Goal: Obtain resource: Download file/media

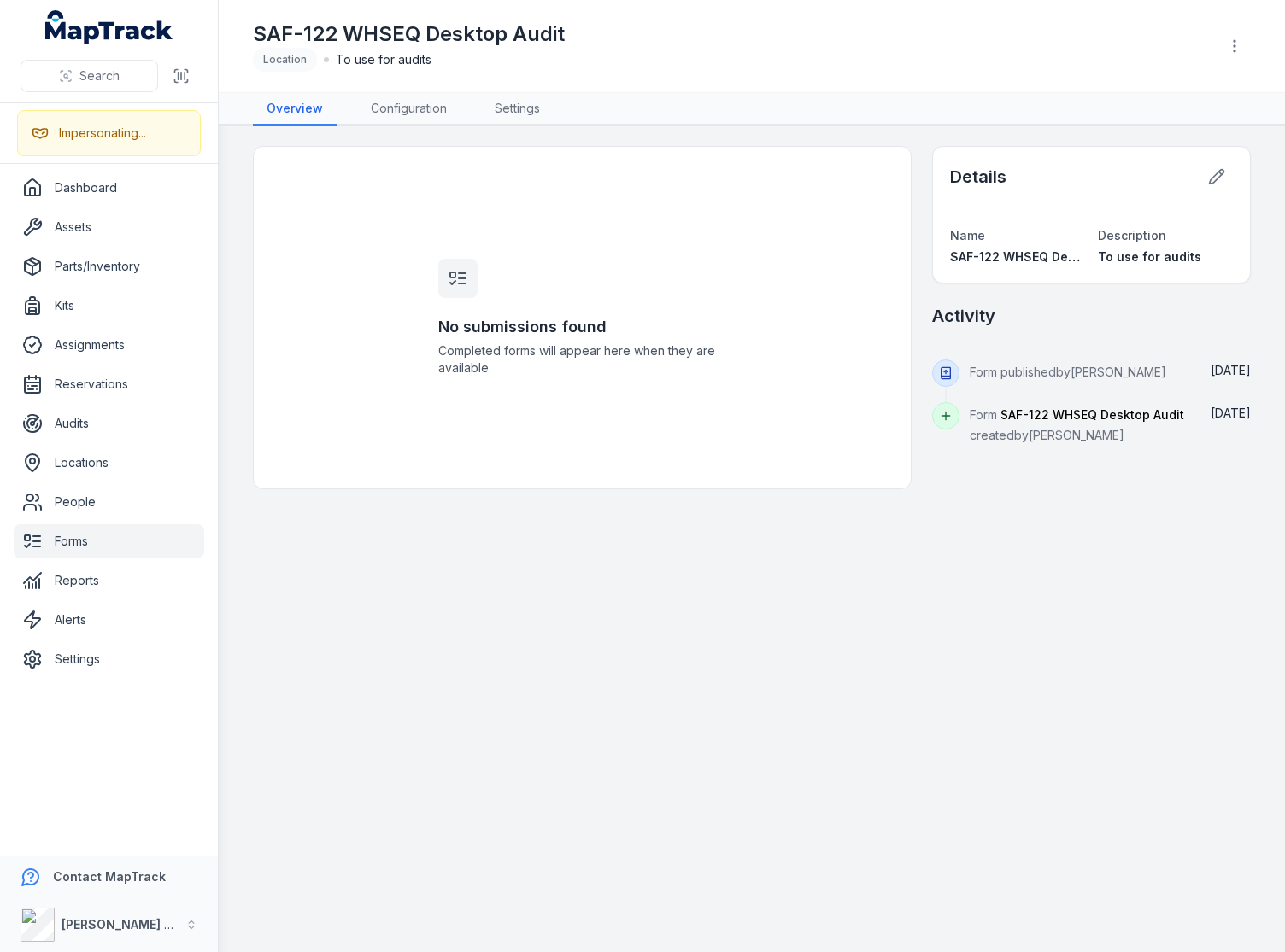
click at [848, 42] on div "SAF-122 WHSEQ Desktop Audit Location To use for audits" at bounding box center [728, 45] width 951 height 51
click at [634, 39] on div "SAF-122 WHSEQ Desktop Audit Location To use for audits" at bounding box center [728, 45] width 951 height 51
click at [546, 219] on div "No submissions found Completed forms will appear here when they are available." at bounding box center [581, 318] width 328 height 342
click at [73, 543] on link "Forms" at bounding box center [109, 541] width 190 height 34
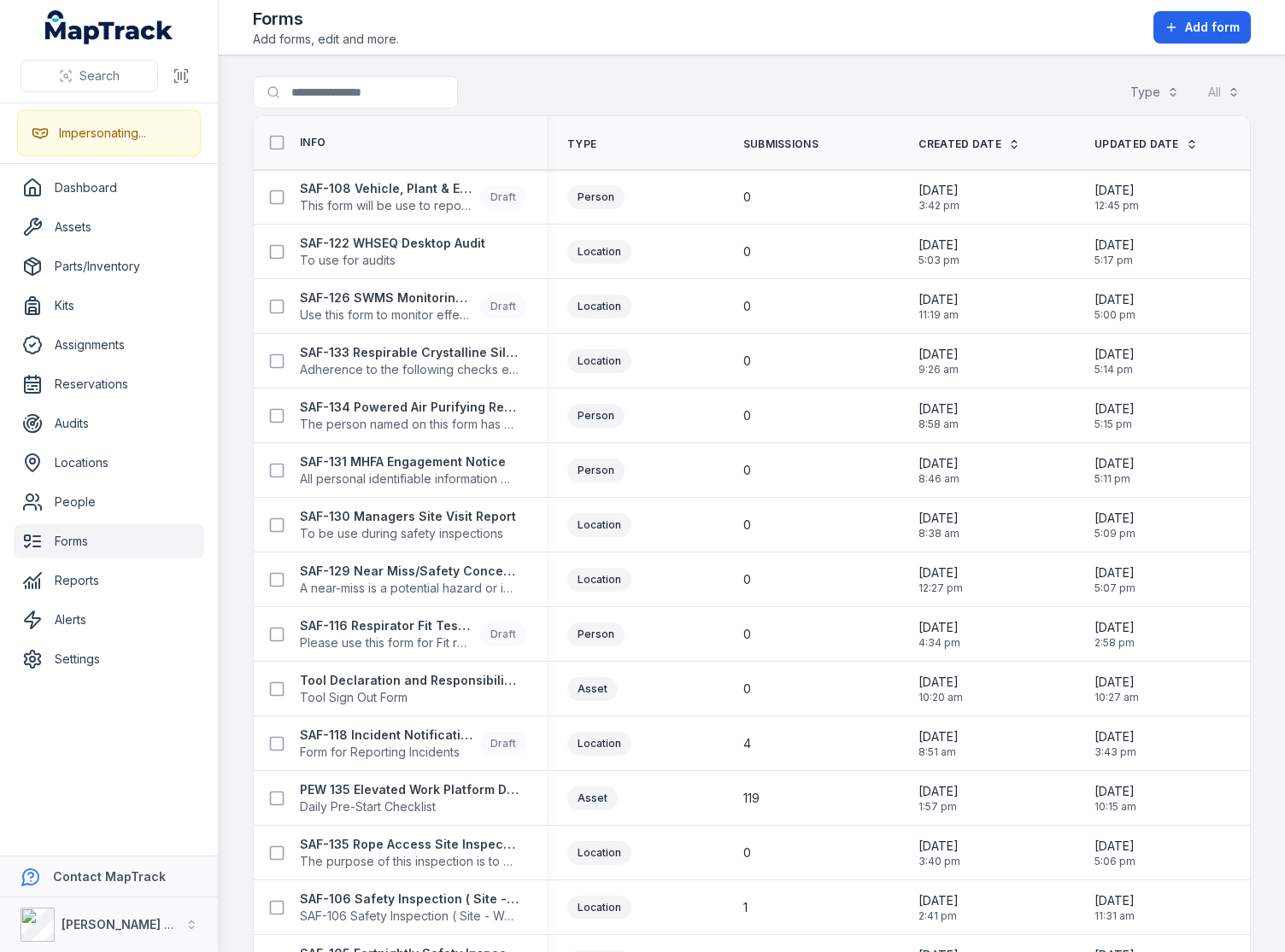
click at [641, 54] on header "Toggle Navigation Forms Add forms, edit and more. Add form" at bounding box center [752, 28] width 1066 height 55
click at [363, 92] on input "Search for forms" at bounding box center [390, 92] width 274 height 32
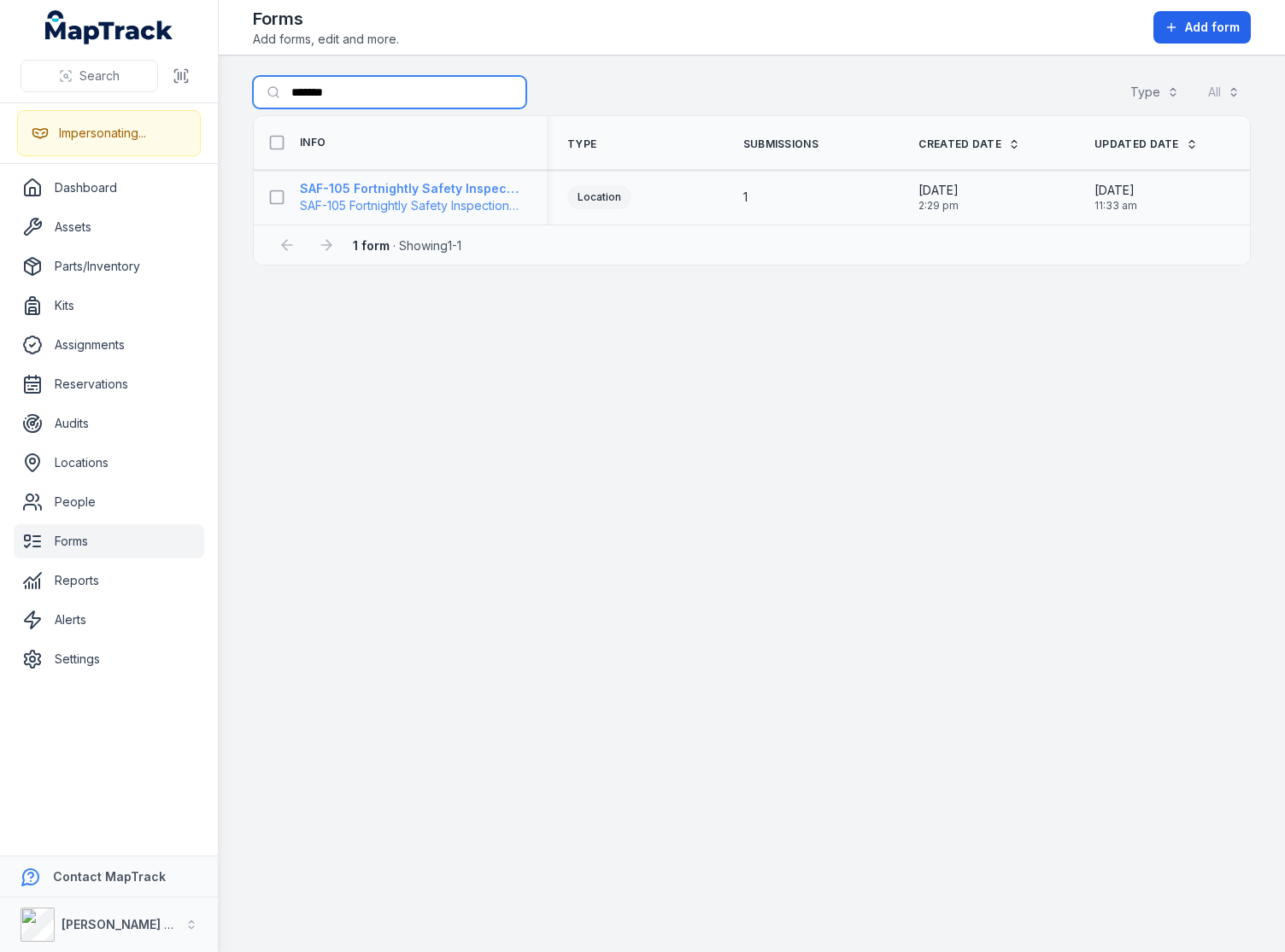
type input "*******"
click at [366, 197] on span "SAF-105 Fortnightly Safety Inspection (Yard)" at bounding box center [409, 205] width 219 height 17
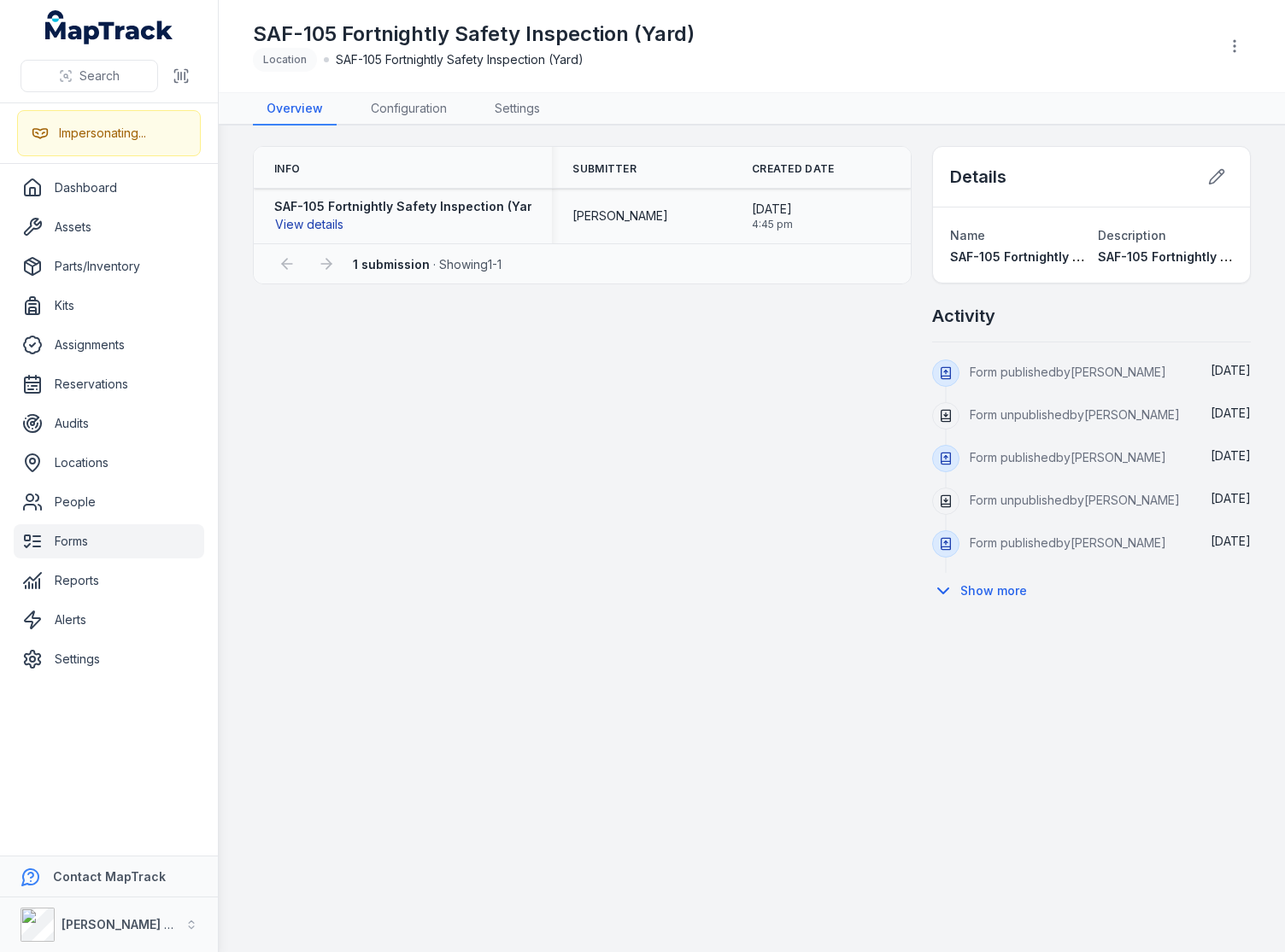
click at [330, 228] on button "View details" at bounding box center [310, 225] width 70 height 18
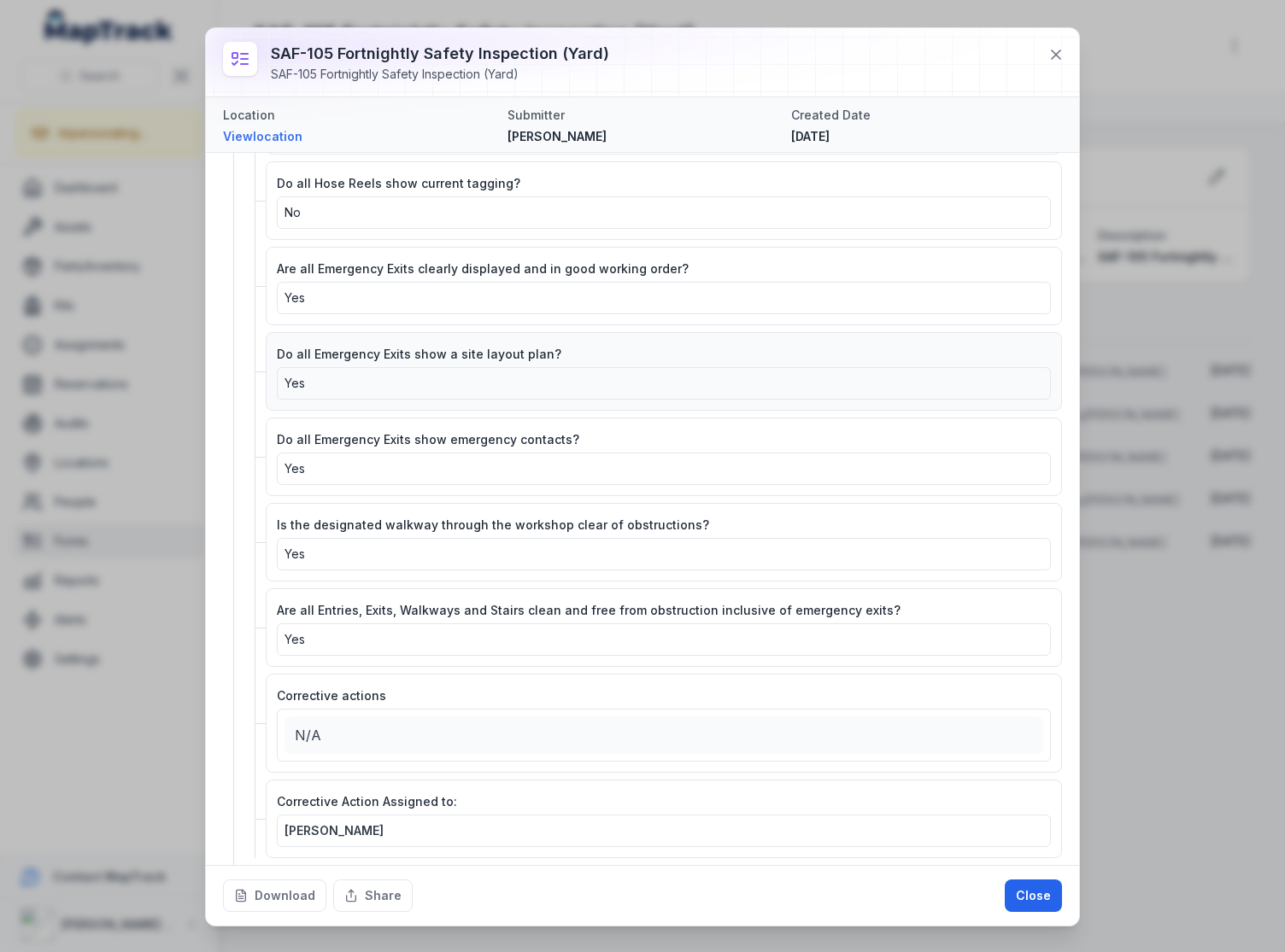
scroll to position [648, 0]
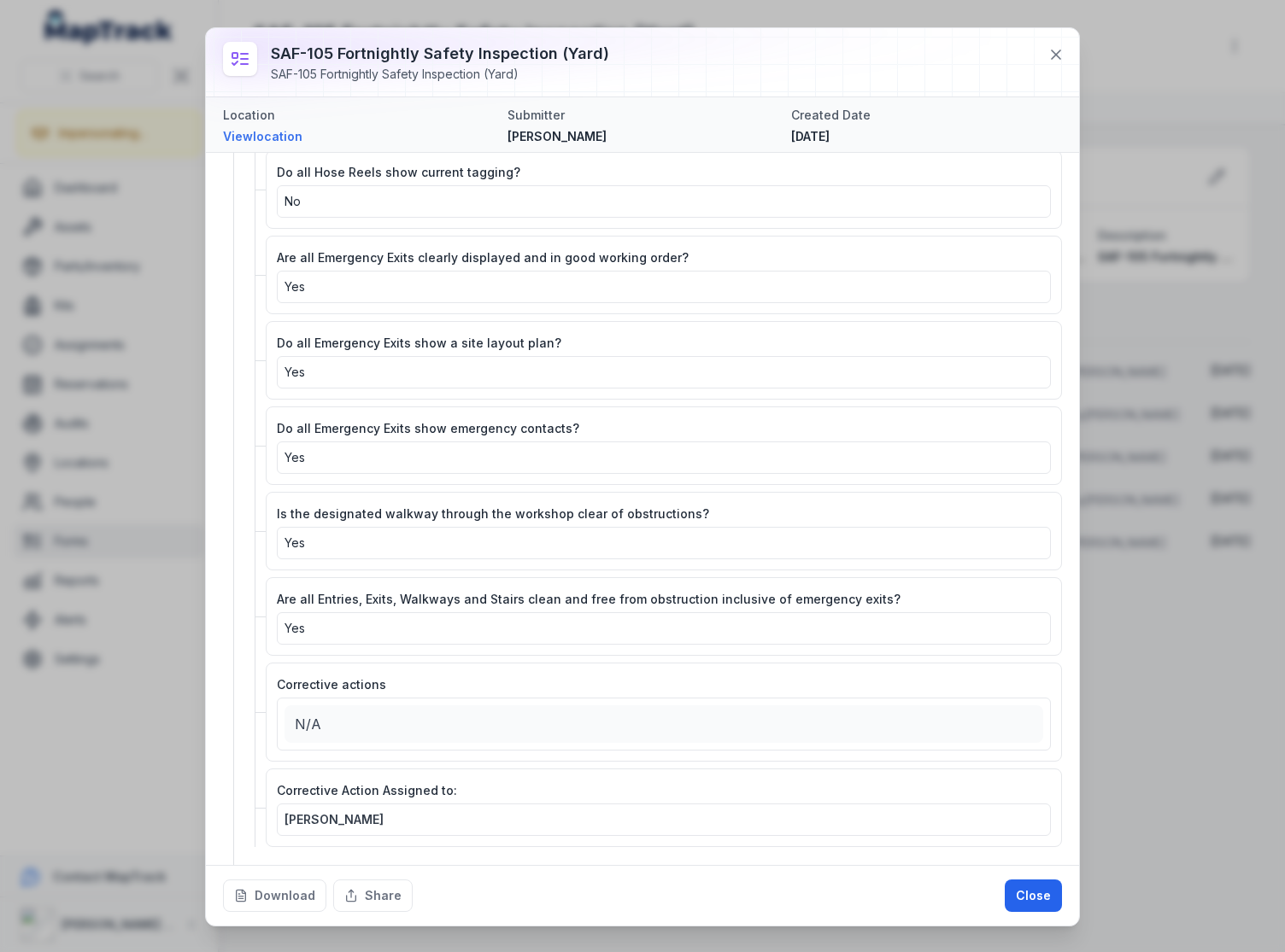
click at [993, 53] on div at bounding box center [642, 62] width 873 height 68
click at [1053, 48] on icon at bounding box center [1056, 55] width 17 height 17
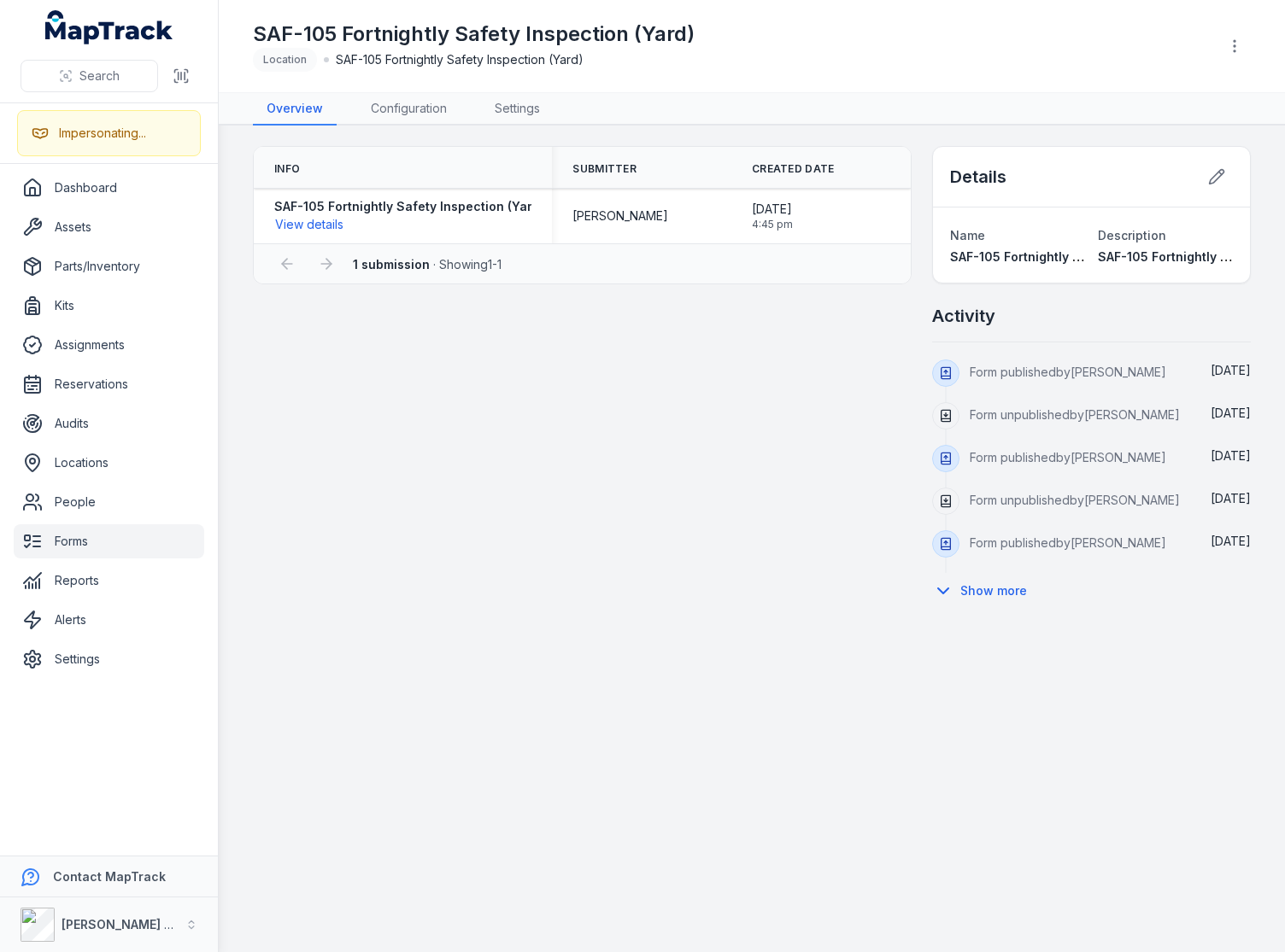
click at [794, 75] on div "SAF-105 Fortnightly Safety Inspection (Yard) Location SAF-105 Fortnightly Safet…" at bounding box center [752, 45] width 997 height 79
click at [715, 306] on div "Info Submitter Created Date SAF-105 Fortnightly Safety Inspection (Yard) View d…" at bounding box center [752, 377] width 997 height 463
click at [743, 402] on div "Info Submitter Created Date SAF-105 Fortnightly Safety Inspection (Yard) View d…" at bounding box center [752, 377] width 997 height 463
click at [637, 384] on div "Info Submitter Created Date SAF-105 Fortnightly Safety Inspection (Yard) View d…" at bounding box center [752, 377] width 997 height 463
click at [764, 378] on div "Info Submitter Created Date SAF-105 Fortnightly Safety Inspection (Yard) View d…" at bounding box center [752, 377] width 997 height 463
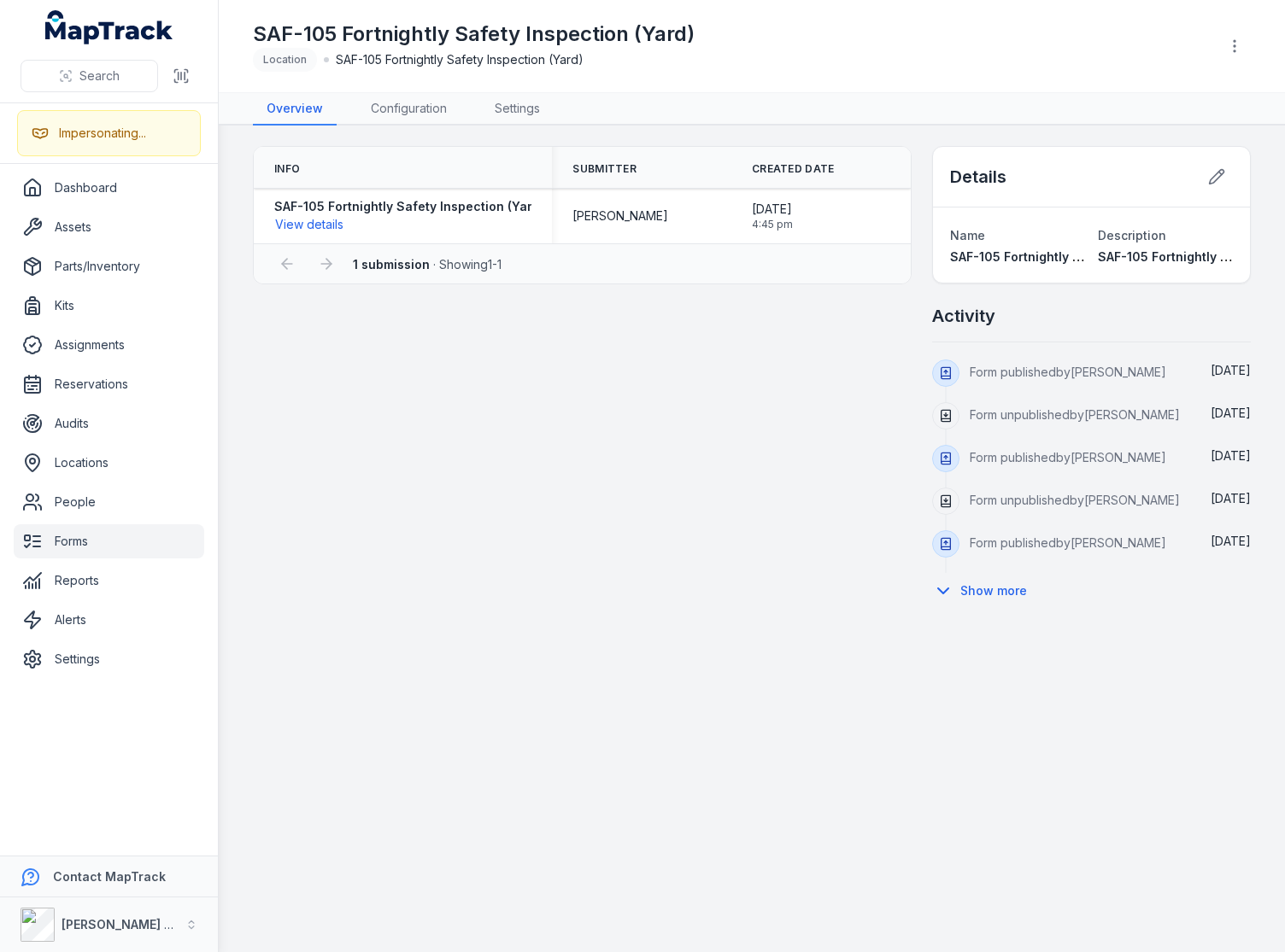
click at [815, 126] on main "Info Submitter Created Date SAF-105 Fortnightly Safety Inspection (Yard) View d…" at bounding box center [752, 539] width 1066 height 826
click at [855, 81] on div "SAF-105 Fortnightly Safety Inspection (Yard) Location SAF-105 Fortnightly Safet…" at bounding box center [752, 45] width 997 height 79
click at [327, 236] on div "SAF-105 Fortnightly Safety Inspection (Yard) View details" at bounding box center [402, 216] width 298 height 50
click at [326, 226] on button "View details" at bounding box center [310, 225] width 70 height 18
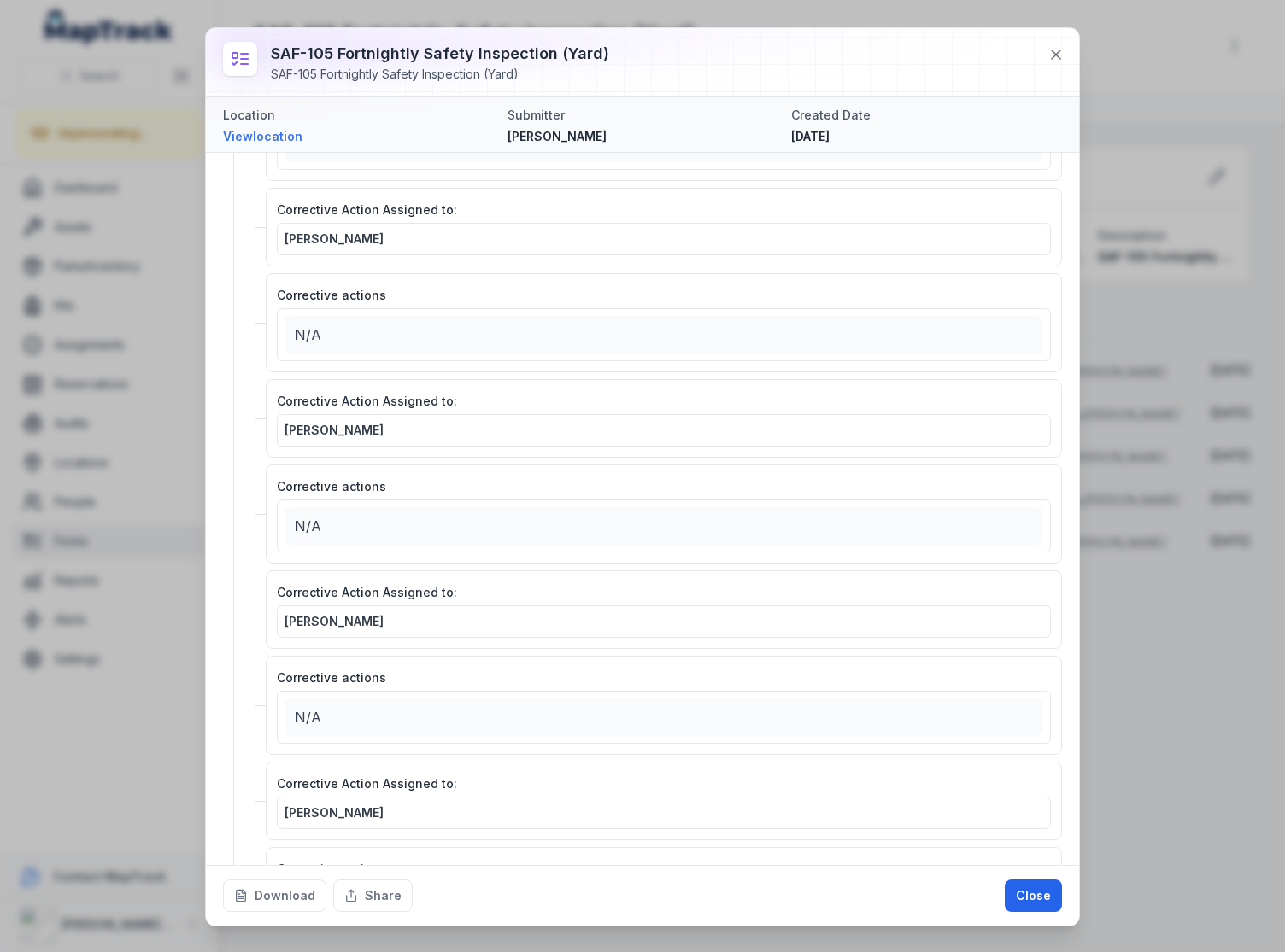
scroll to position [3422, 0]
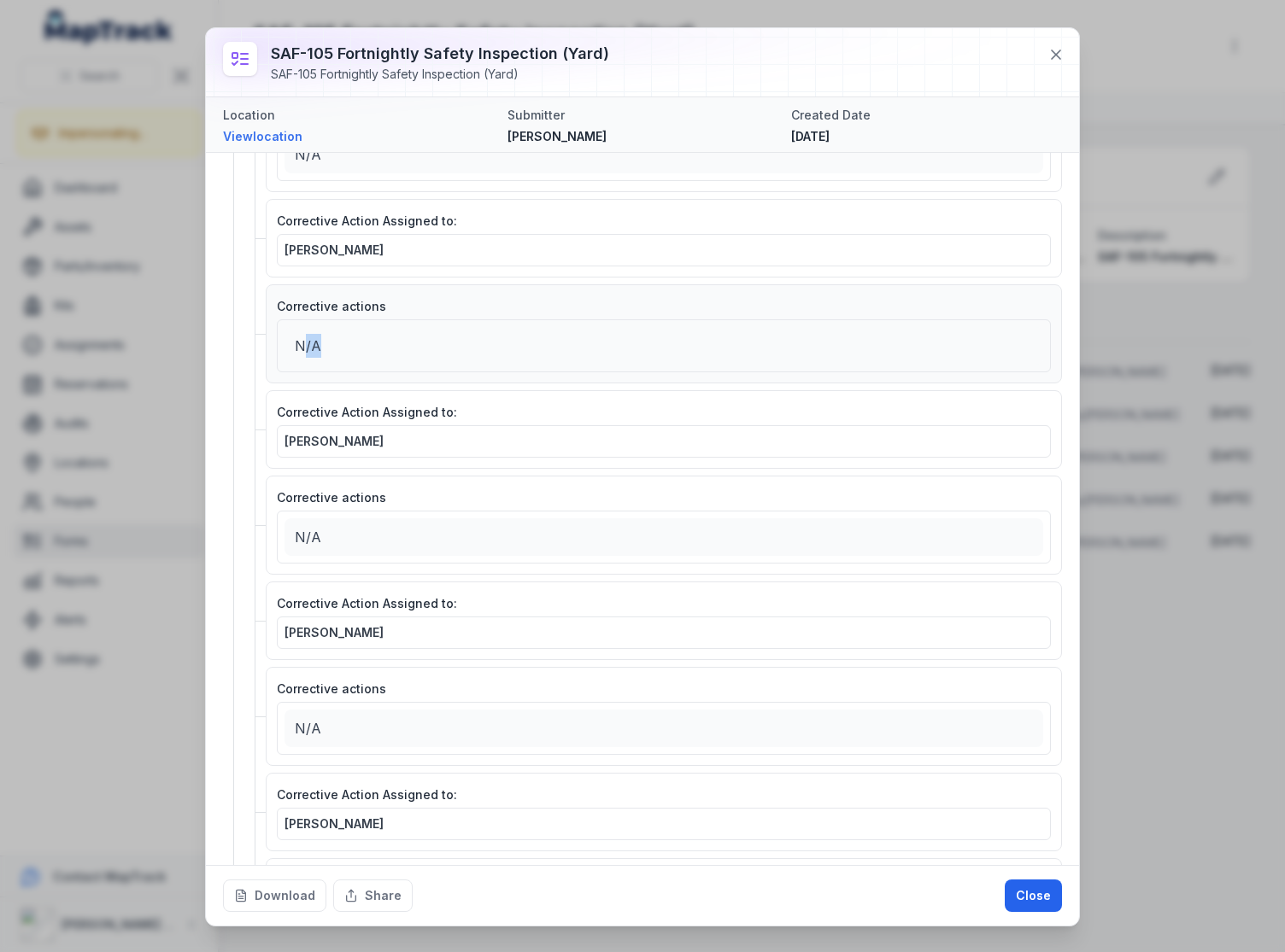
drag, startPoint x: 300, startPoint y: 348, endPoint x: 376, endPoint y: 350, distance: 76.0
click at [376, 350] on p "N/A" at bounding box center [664, 346] width 738 height 24
click at [404, 354] on p "N/A" at bounding box center [664, 346] width 738 height 24
click at [469, 291] on div "Corrective actions N/A" at bounding box center [663, 334] width 796 height 99
click at [257, 135] on link "View location" at bounding box center [358, 137] width 271 height 17
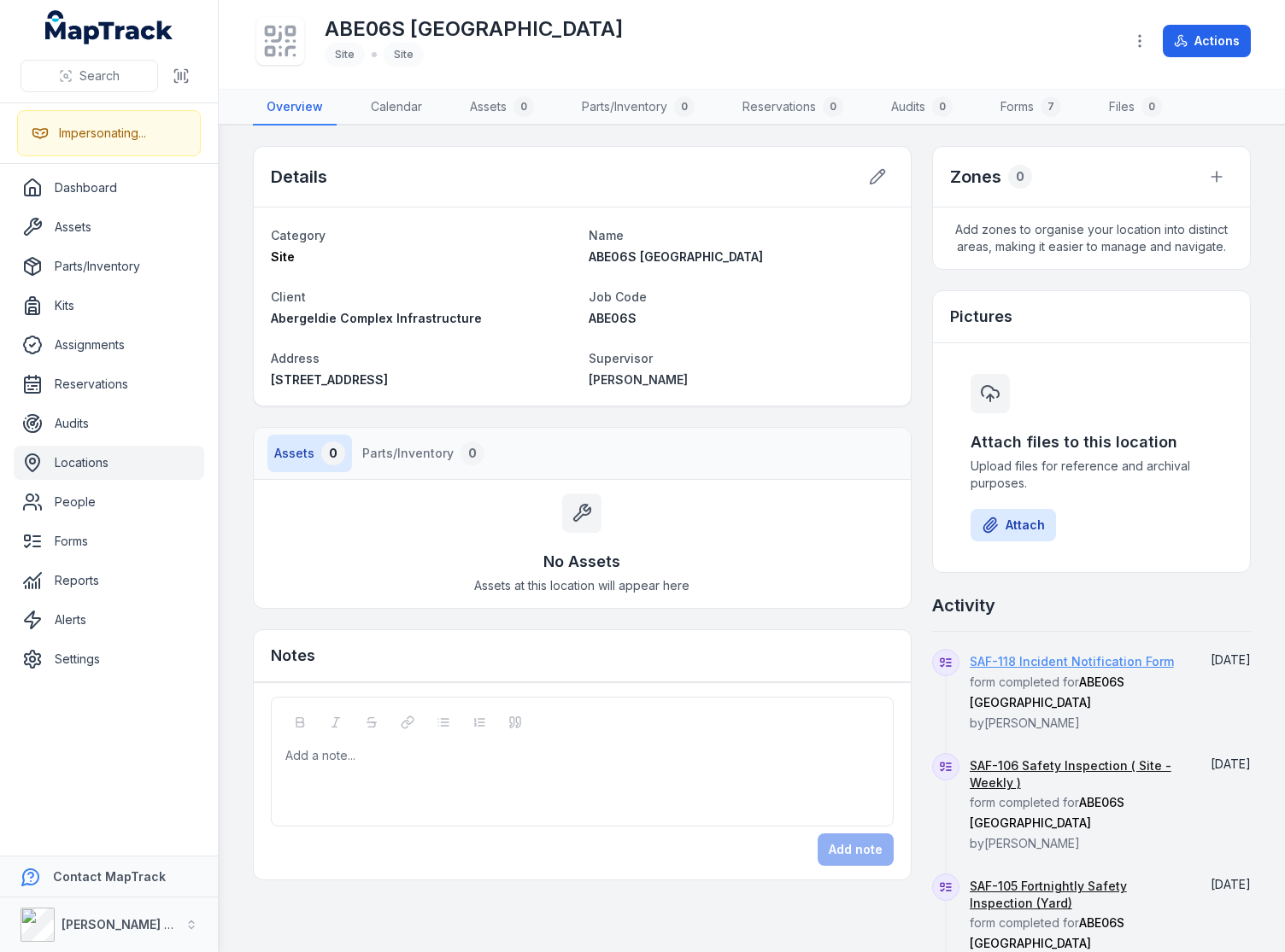
scroll to position [216, 0]
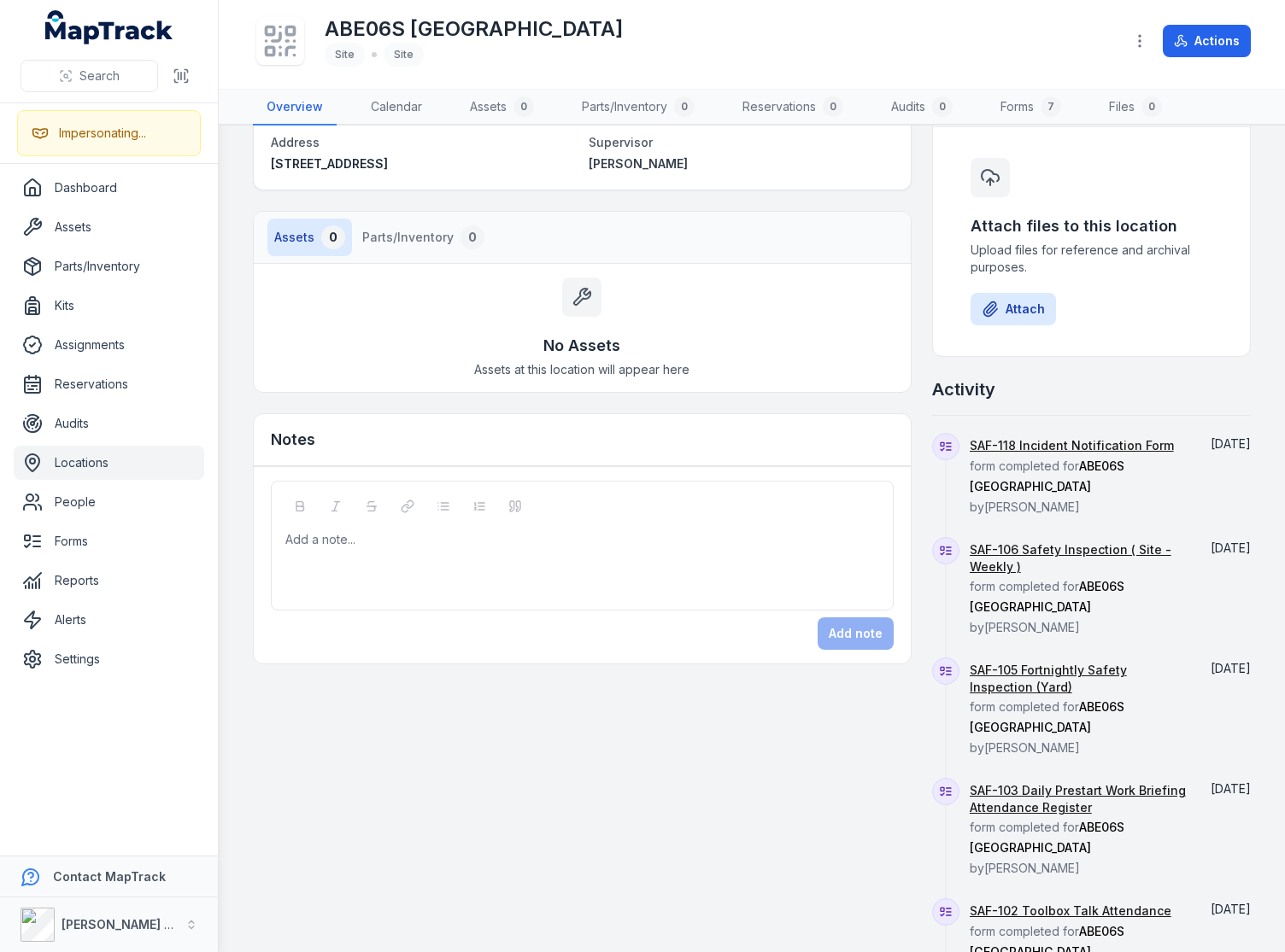
click at [991, 581] on span "SAF-106 Safety Inspection ( Site - Weekly ) form completed for ABE06S Sydney by…" at bounding box center [1078, 589] width 216 height 92
click at [984, 662] on link "SAF-105 Fortnightly Safety Inspection (Yard)" at bounding box center [1078, 678] width 216 height 34
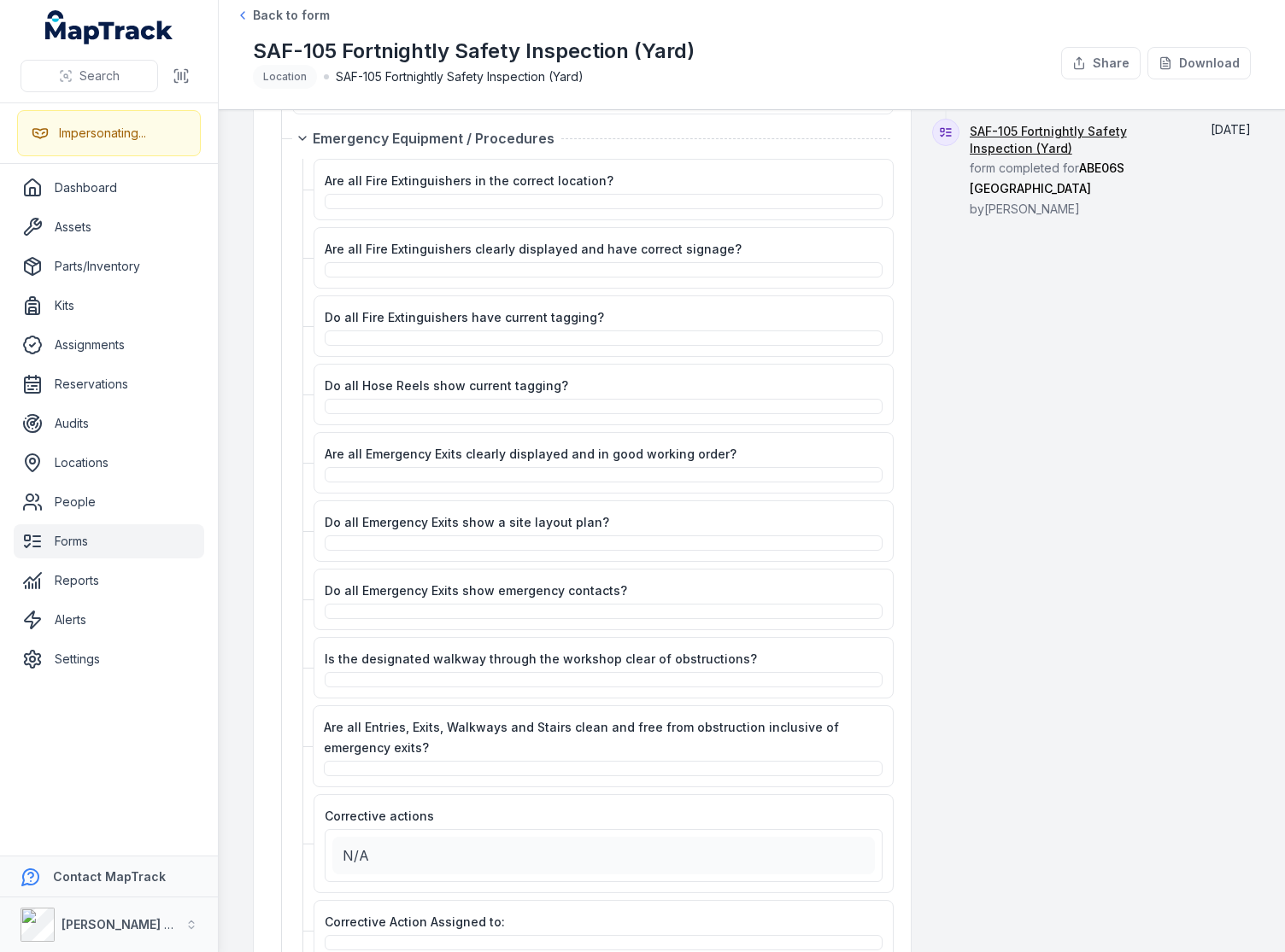
scroll to position [478, 0]
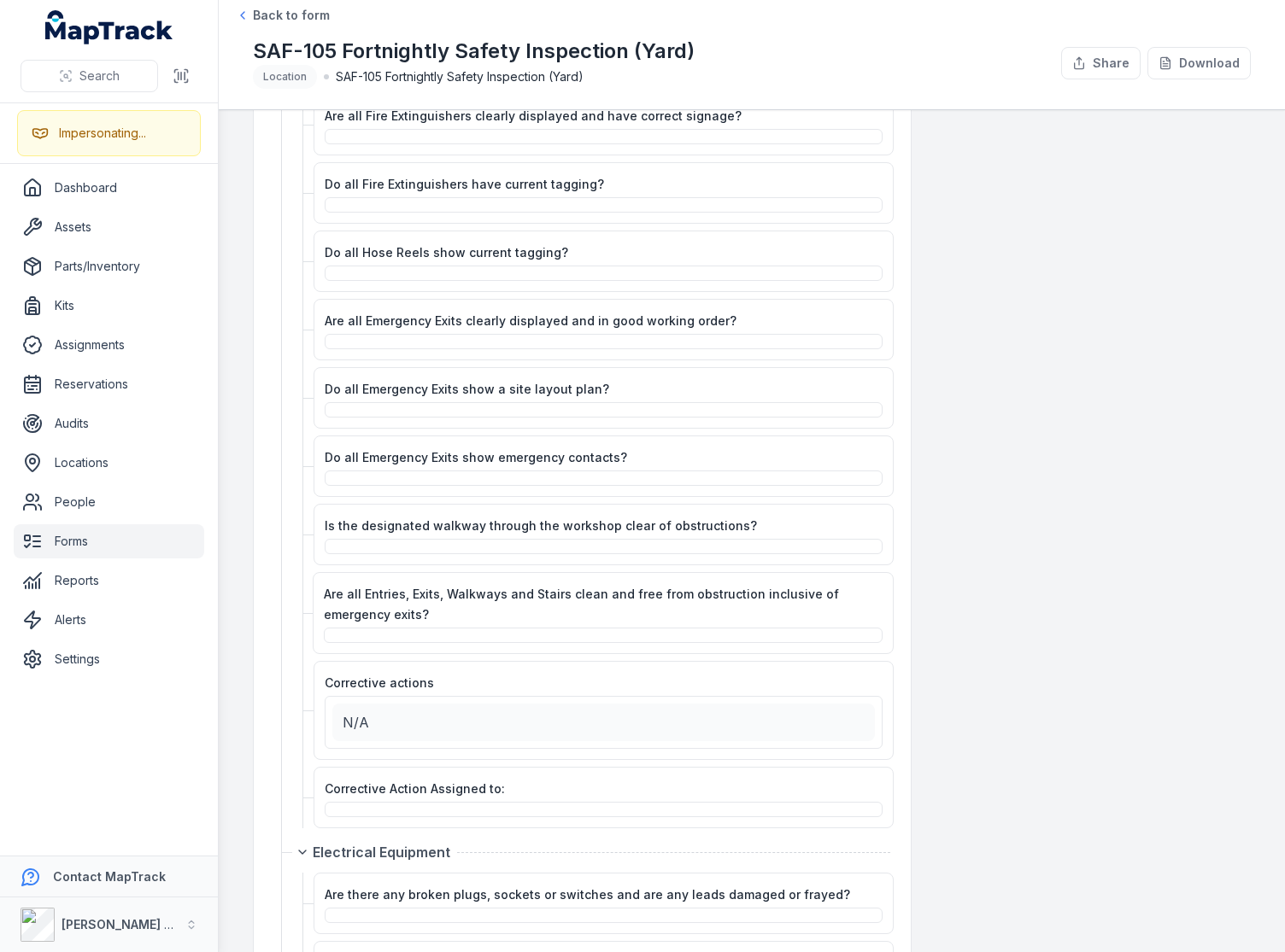
click at [398, 342] on div at bounding box center [603, 341] width 557 height 16
click at [476, 339] on div at bounding box center [603, 341] width 557 height 16
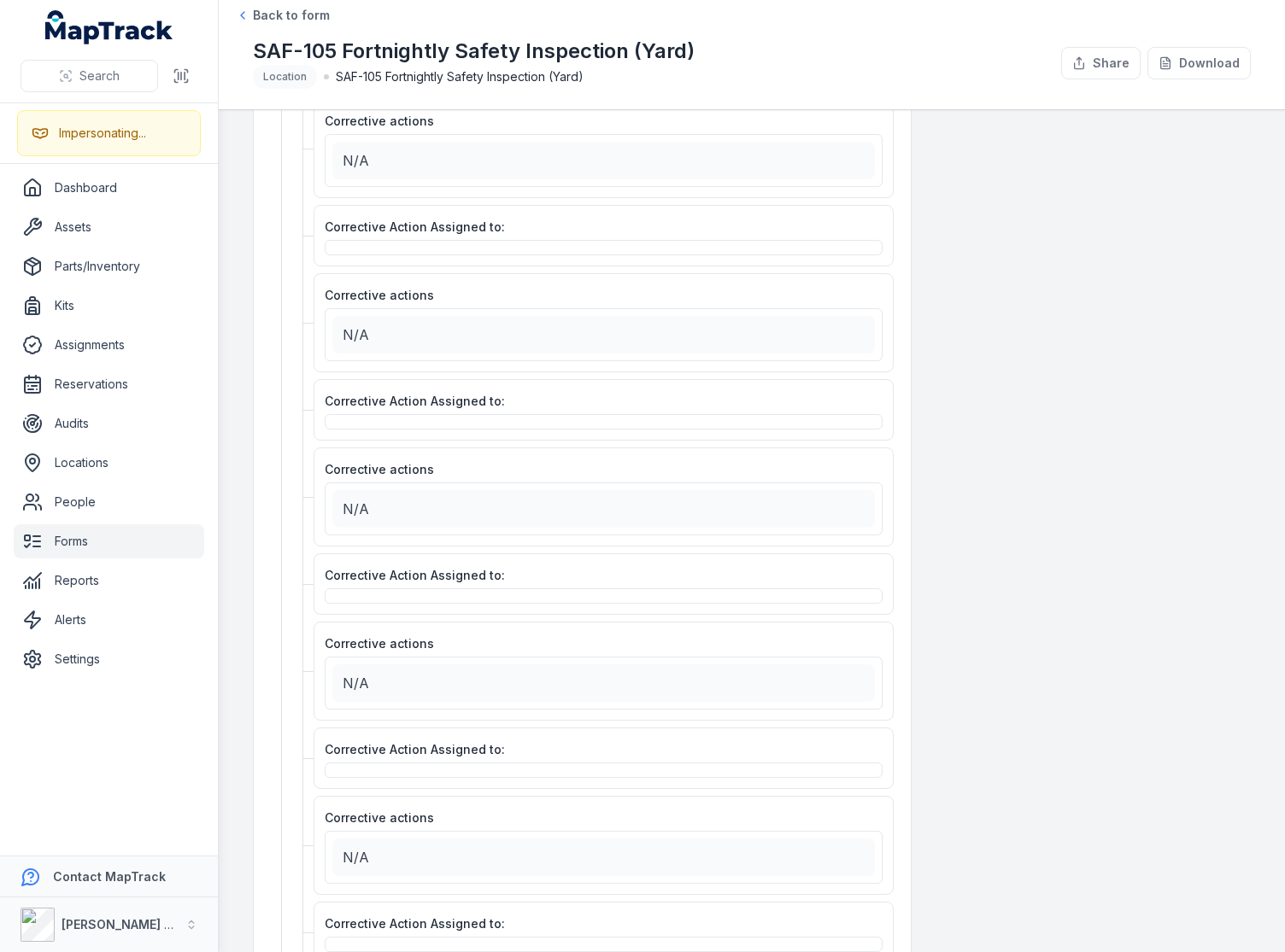
scroll to position [0, 0]
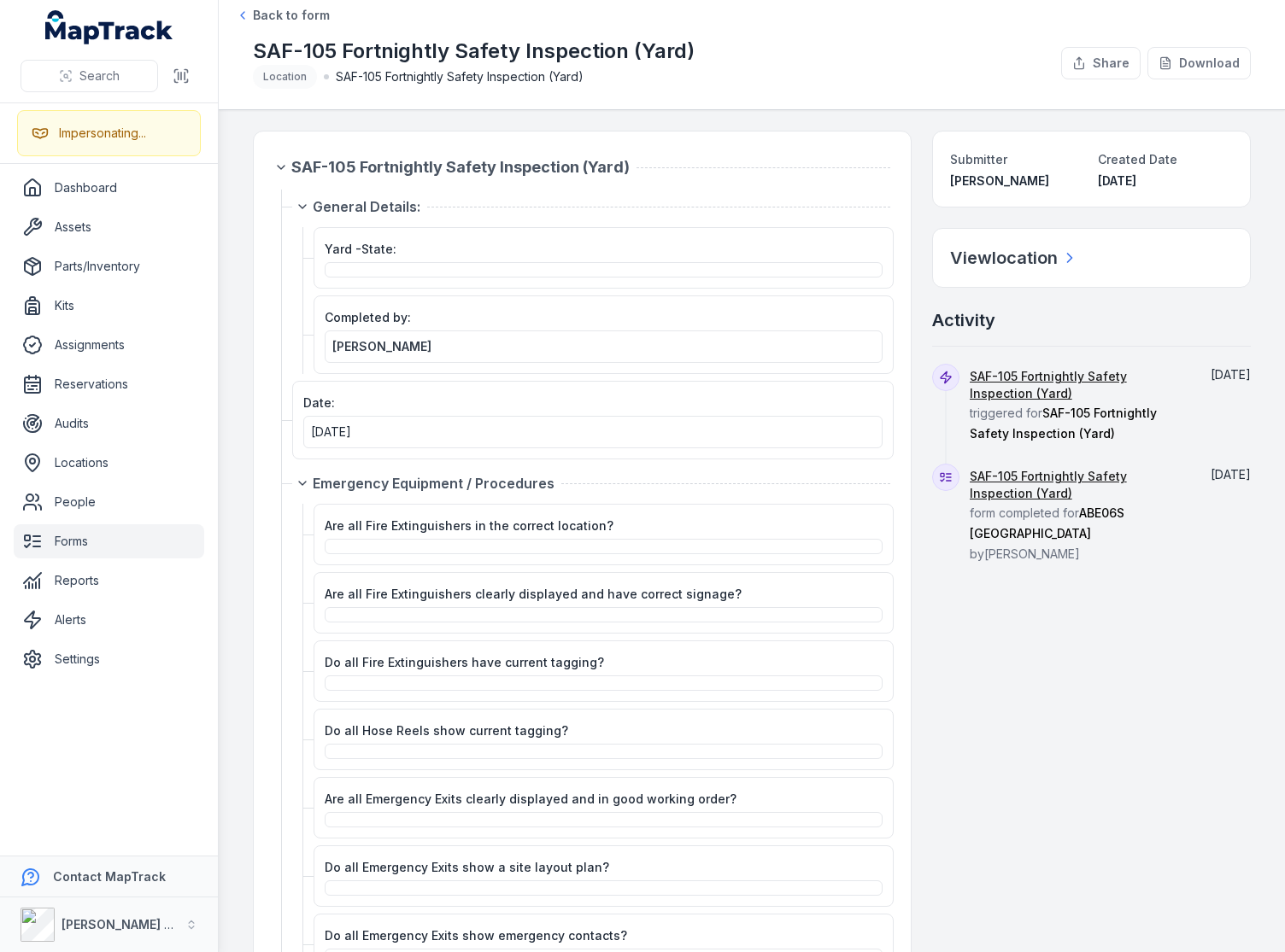
drag, startPoint x: 233, startPoint y: 161, endPoint x: 233, endPoint y: 118, distance: 43.0
click at [233, 159] on main "SAF-105 Fortnightly Safety Inspection (Yard) General Details: Yard -State: Comp…" at bounding box center [752, 531] width 1066 height 842
click at [234, 116] on main "SAF-105 Fortnightly Safety Inspection (Yard) General Details: Yard -State: Comp…" at bounding box center [752, 531] width 1066 height 842
click at [263, 116] on main "SAF-105 Fortnightly Safety Inspection (Yard) General Details: Yard -State: Comp…" at bounding box center [752, 531] width 1066 height 842
click at [283, 57] on h1 "SAF-105 Fortnightly Safety Inspection (Yard)" at bounding box center [474, 52] width 442 height 28
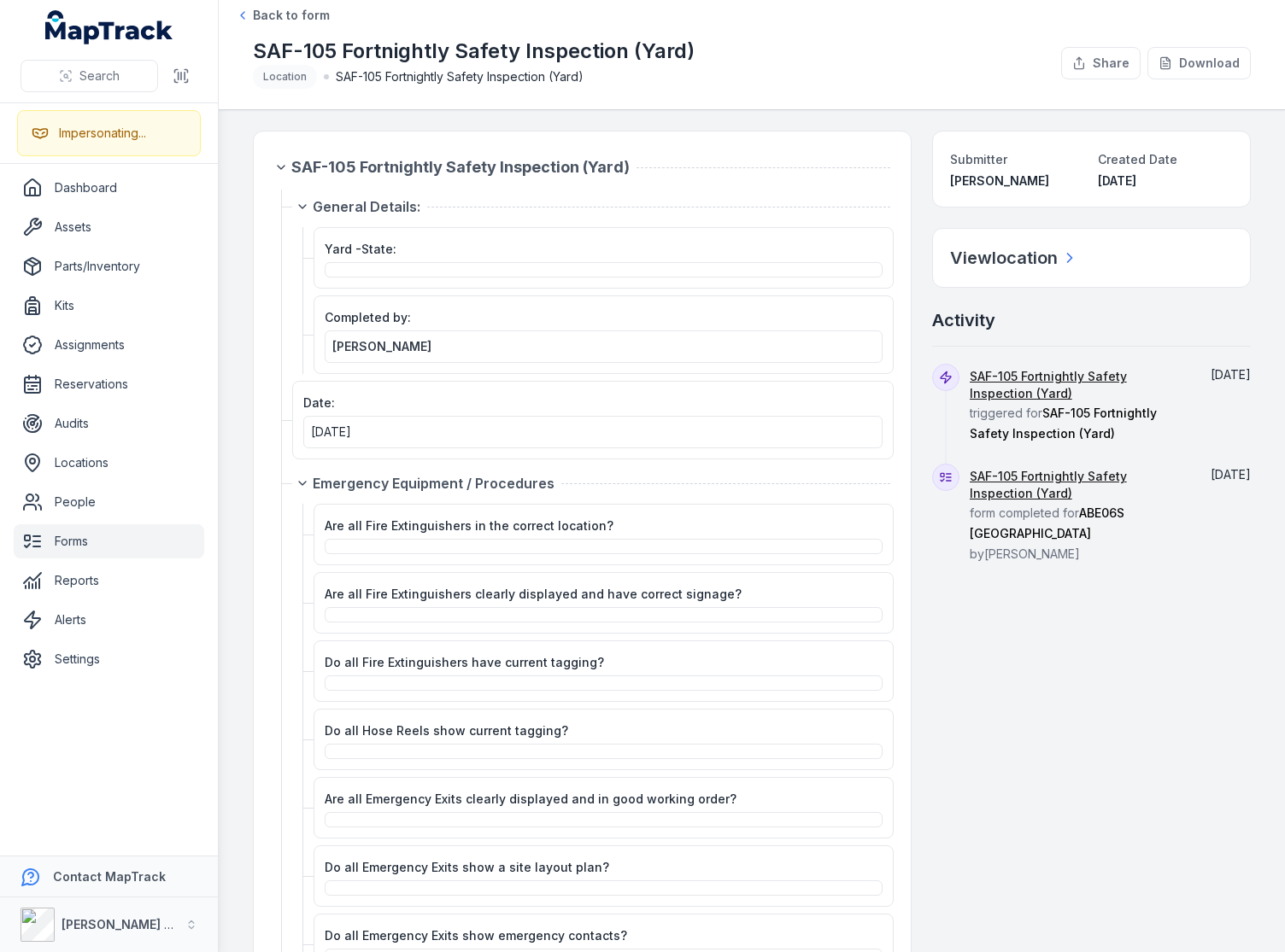
click at [294, 51] on h1 "SAF-105 Fortnightly Safety Inspection (Yard)" at bounding box center [474, 52] width 442 height 28
click at [332, 48] on h1 "SAF-105 Fortnightly Safety Inspection (Yard)" at bounding box center [474, 52] width 442 height 28
click at [949, 55] on div "SAF-105 Fortnightly Safety Inspection (Yard) Location SAF-105 Fortnightly Safet…" at bounding box center [650, 63] width 794 height 51
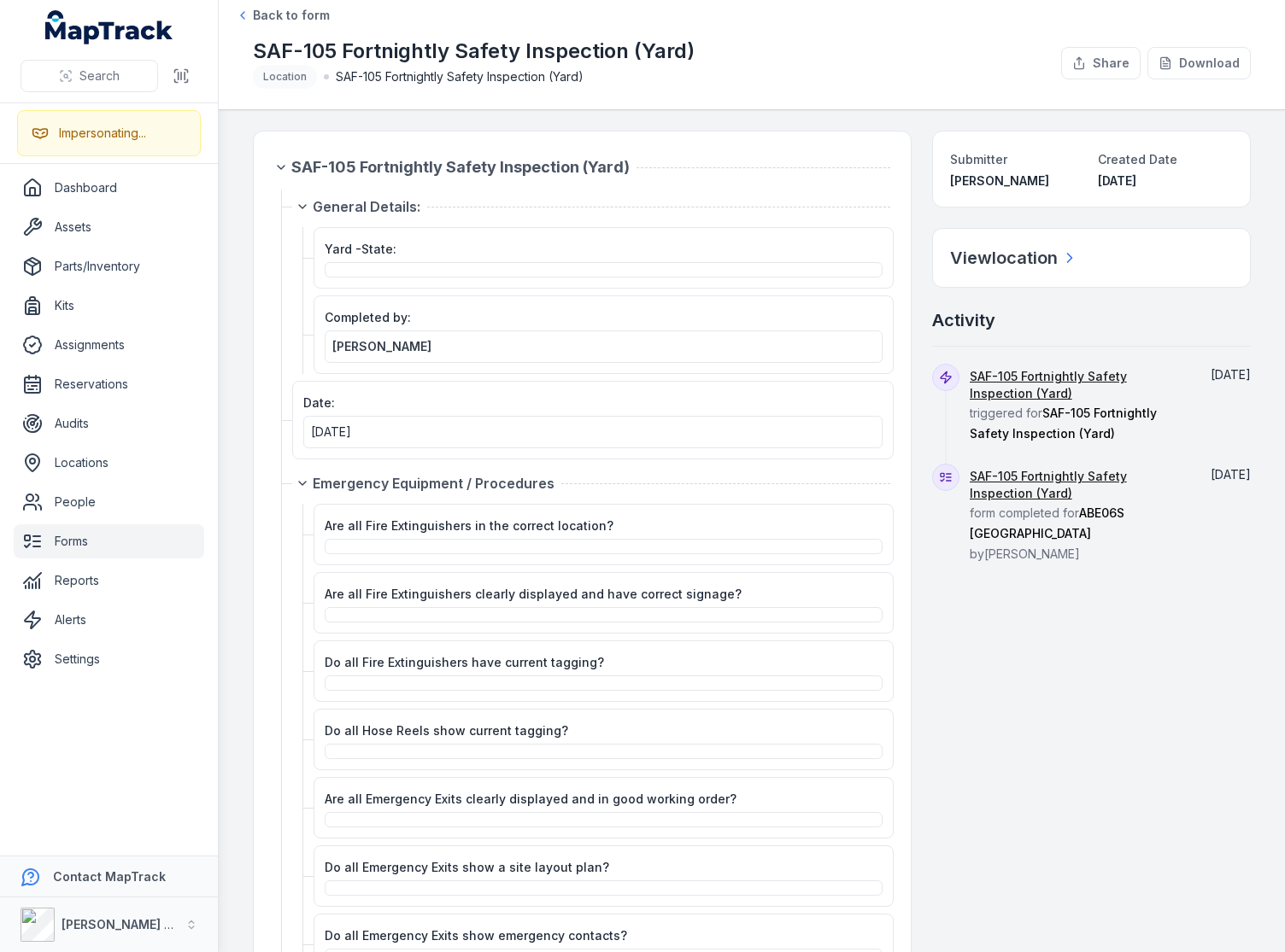
click at [964, 61] on div "SAF-105 Fortnightly Safety Inspection (Yard) Location SAF-105 Fortnightly Safet…" at bounding box center [650, 63] width 794 height 51
click at [1211, 63] on button "Download" at bounding box center [1199, 63] width 104 height 32
click at [287, 9] on span "Back to form" at bounding box center [291, 15] width 77 height 17
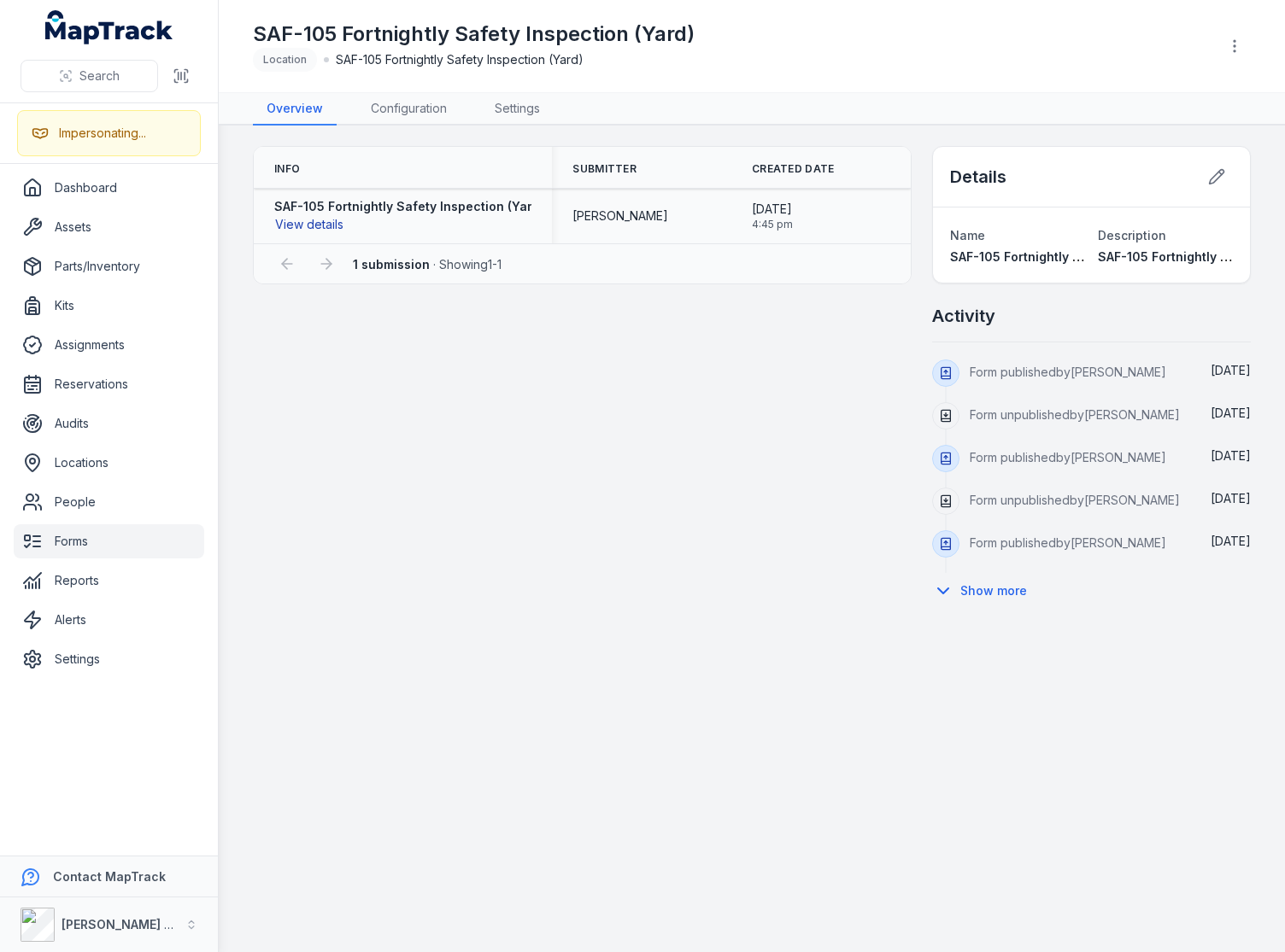
click at [309, 229] on button "View details" at bounding box center [310, 225] width 70 height 18
